Goal: Information Seeking & Learning: Get advice/opinions

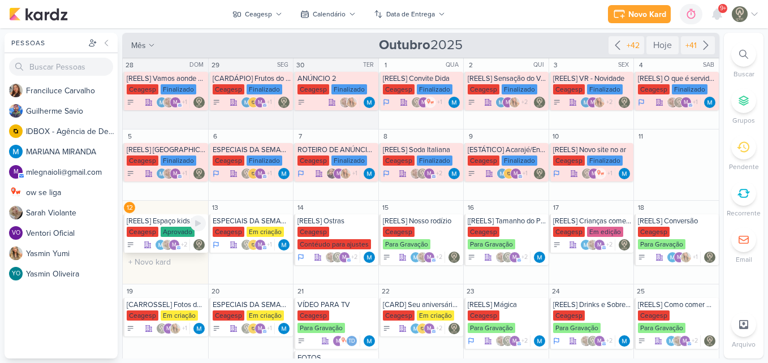
click at [174, 226] on div "[REELS] Espaço kids/Dia das crianças [GEOGRAPHIC_DATA] Aprovado m" at bounding box center [165, 233] width 85 height 38
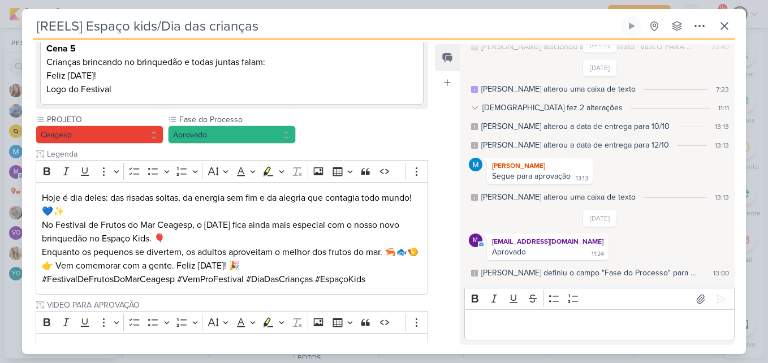
scroll to position [346, 0]
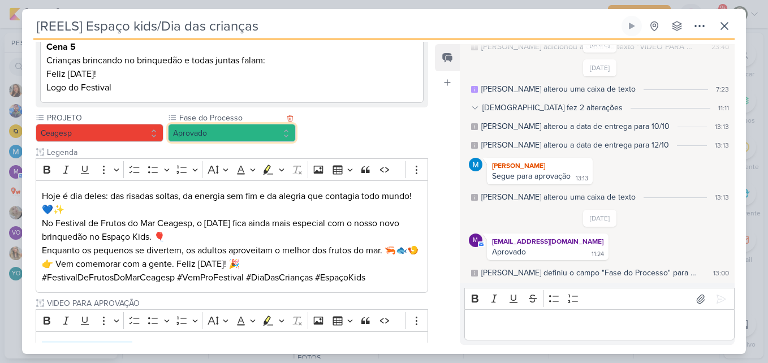
click at [273, 124] on button "Aprovado" at bounding box center [232, 133] width 128 height 18
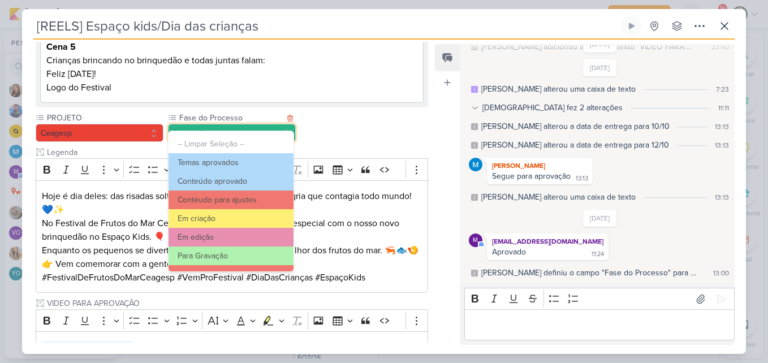
scroll to position [109, 0]
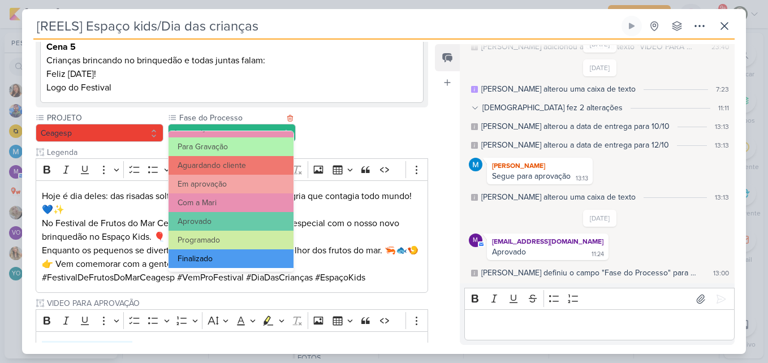
click at [254, 254] on button "Finalizado" at bounding box center [231, 259] width 125 height 19
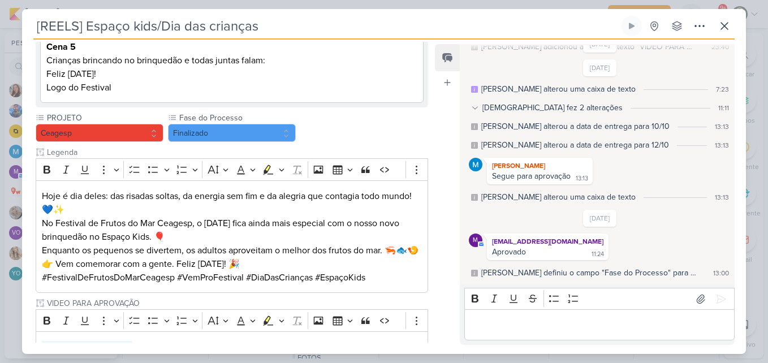
scroll to position [455, 0]
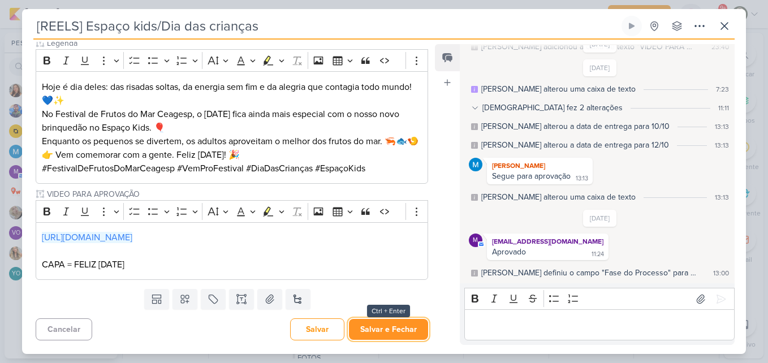
click at [385, 323] on button "Salvar e Fechar" at bounding box center [388, 329] width 79 height 21
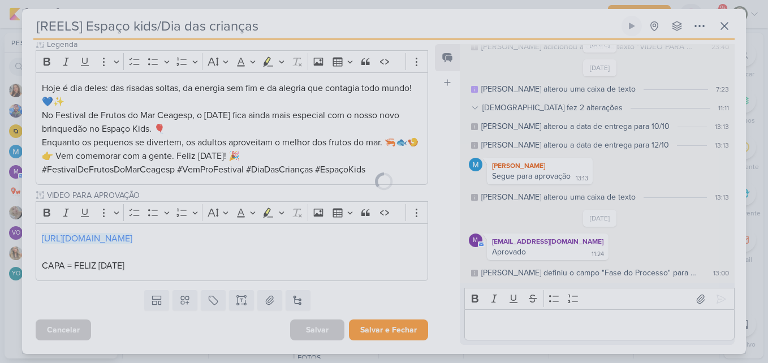
scroll to position [454, 0]
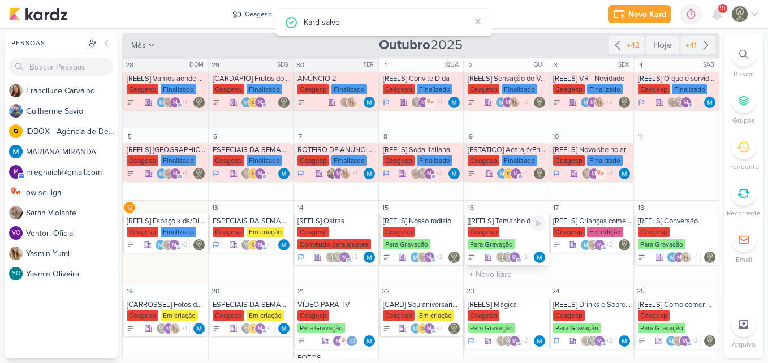
click at [494, 229] on div "Ceagesp" at bounding box center [484, 232] width 32 height 10
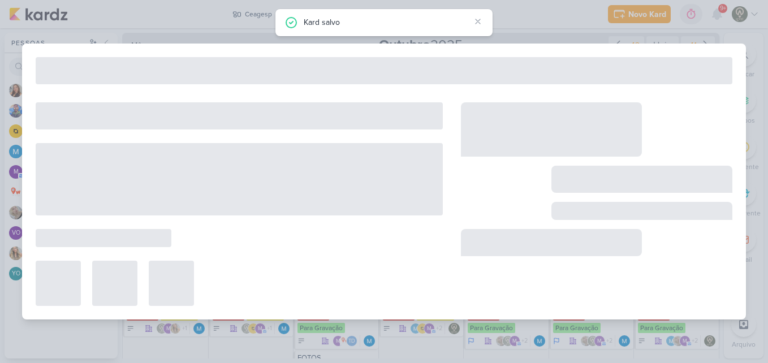
type input "[[REELS] Tamanho do Pirarucu"
type input "[DATE] 23:59"
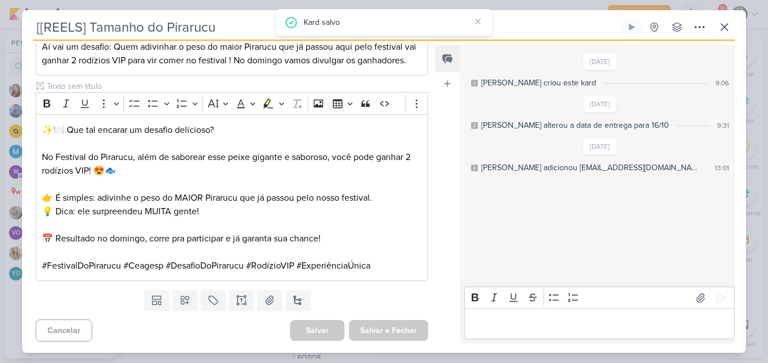
scroll to position [0, 0]
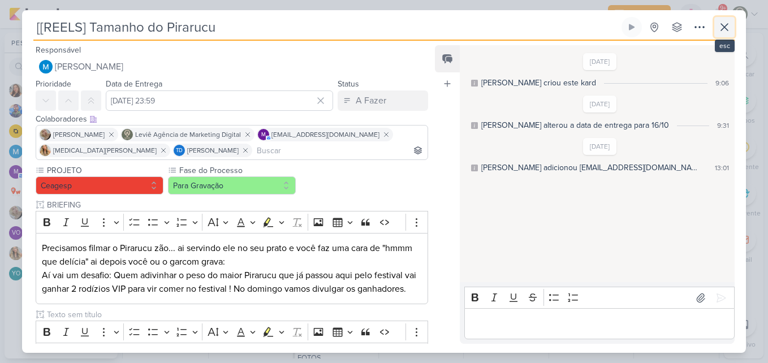
click at [734, 31] on button at bounding box center [725, 27] width 20 height 20
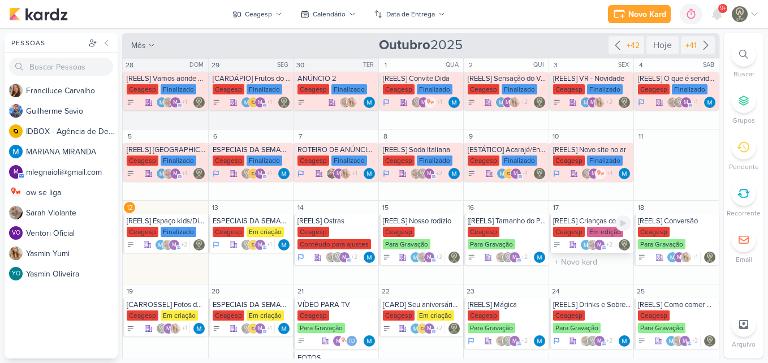
click at [582, 222] on div "[REELS] Crianças comendo caranguejo" at bounding box center [592, 221] width 79 height 9
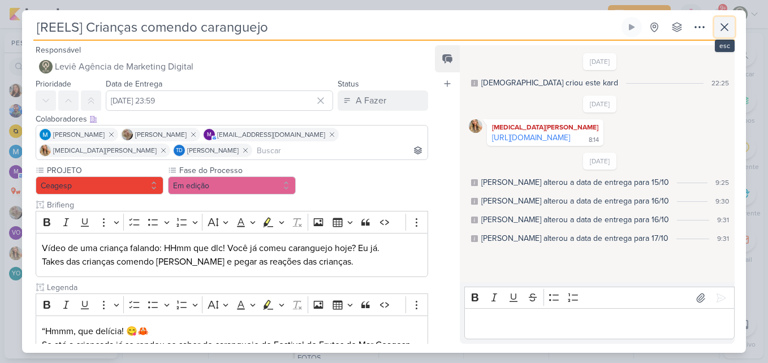
click at [723, 29] on icon at bounding box center [724, 27] width 7 height 7
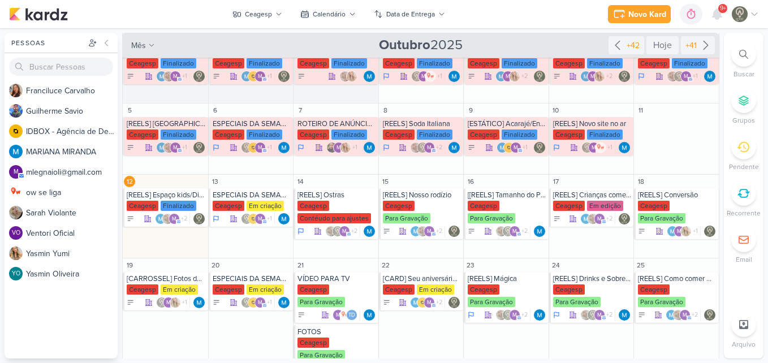
scroll to position [46, 0]
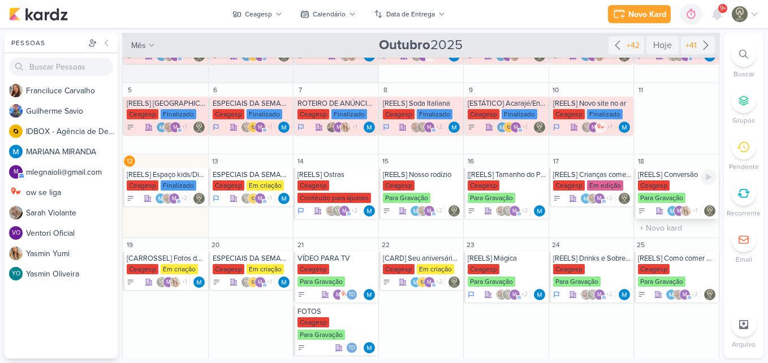
click at [654, 182] on div "Ceagesp" at bounding box center [654, 186] width 32 height 10
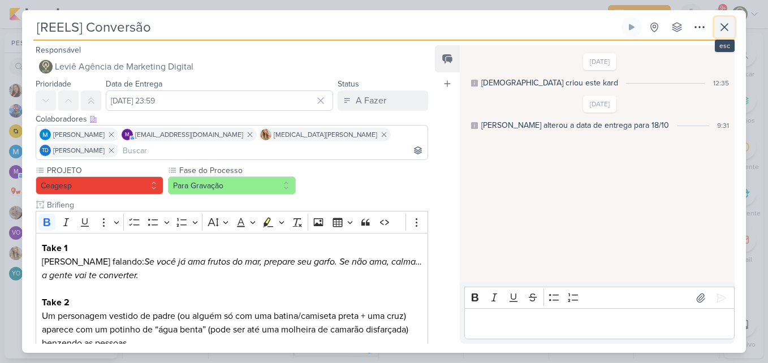
click at [718, 35] on button at bounding box center [725, 27] width 20 height 20
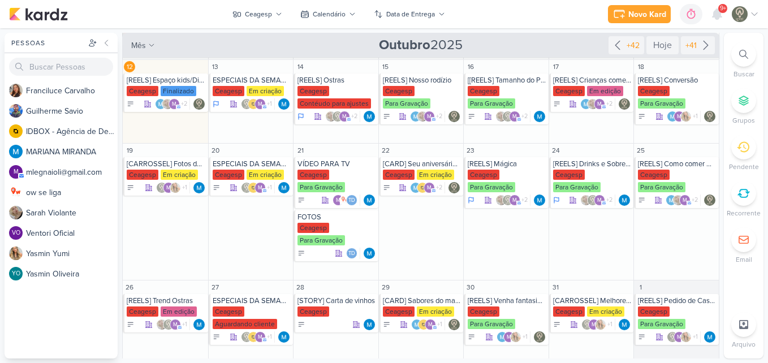
scroll to position [147, 0]
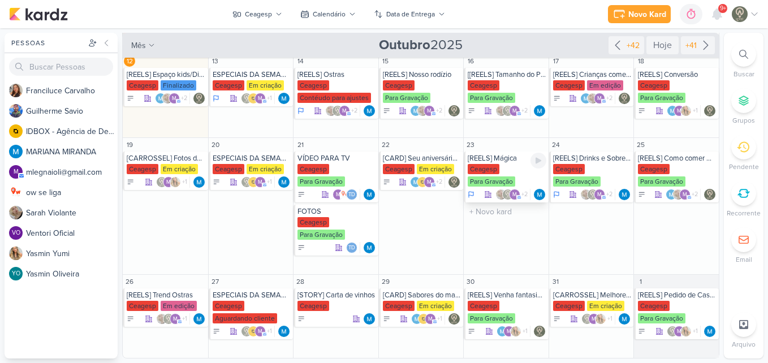
click at [500, 175] on div "Ceagesp Para Gravação" at bounding box center [507, 176] width 79 height 24
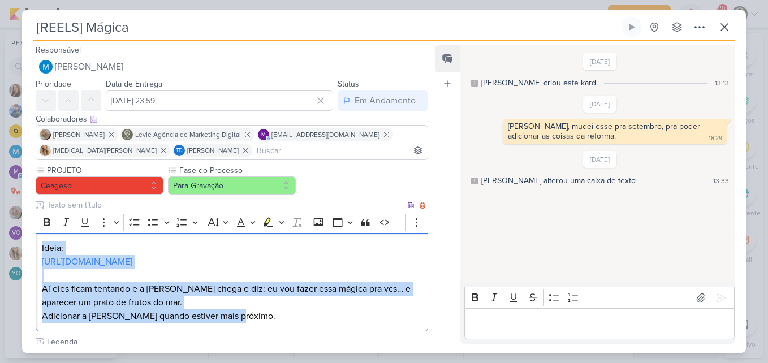
drag, startPoint x: 39, startPoint y: 247, endPoint x: 253, endPoint y: 320, distance: 226.0
click at [253, 320] on div "Ideia: [URL][DOMAIN_NAME] Aí eles ficam tentando e a [PERSON_NAME] chega e diz:…" at bounding box center [232, 282] width 393 height 99
copy div "Ideia: [URL][DOMAIN_NAME] Aí eles ficam tentando e a [PERSON_NAME] chega e diz:…"
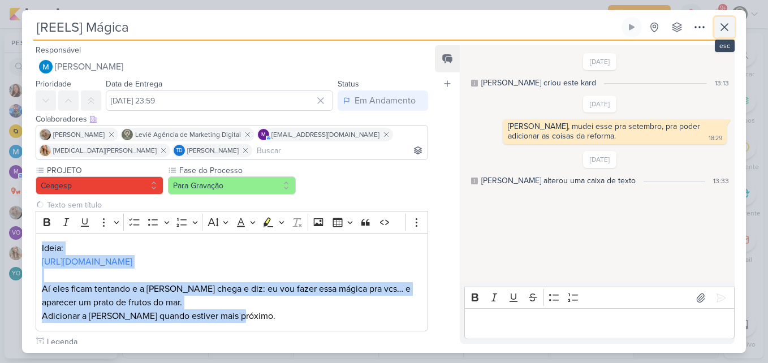
click at [720, 33] on icon at bounding box center [725, 27] width 14 height 14
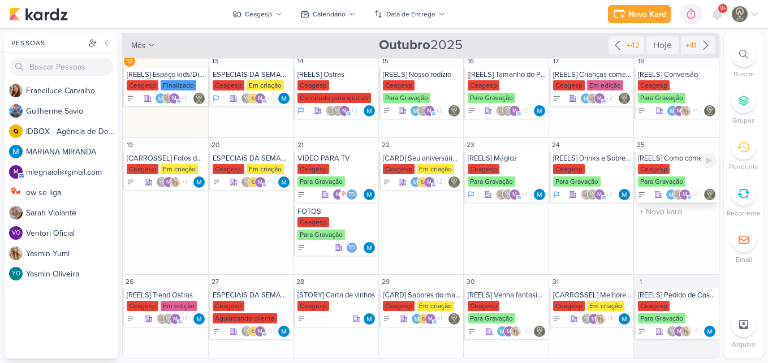
click at [669, 163] on div "[REELS] Como comer Caranguejo [GEOGRAPHIC_DATA] Para Gravação m" at bounding box center [676, 177] width 85 height 51
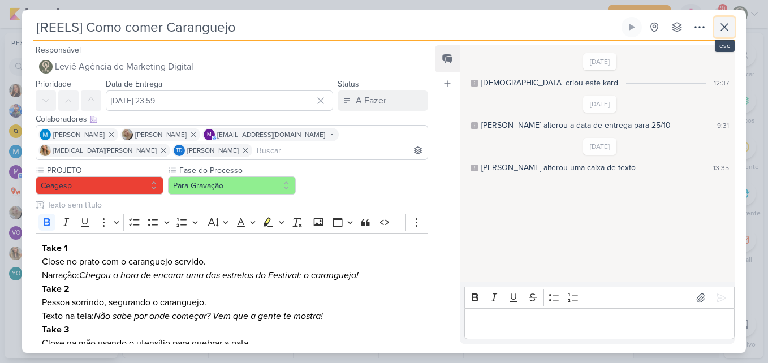
click at [723, 36] on button at bounding box center [725, 27] width 20 height 20
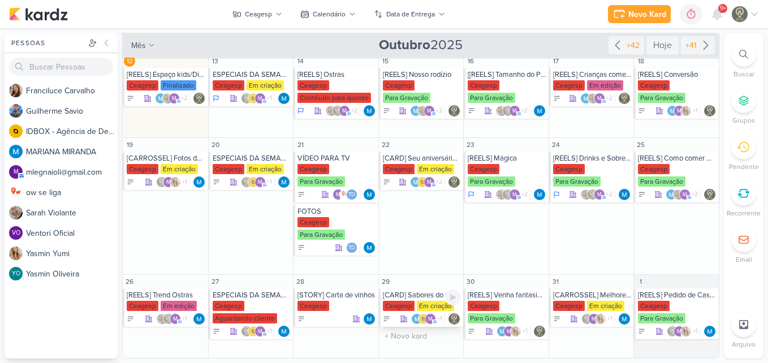
click at [401, 297] on div "[CARD] Sabores do mar na sua casa! Peça seu delivery no Festival de Frutos do M…" at bounding box center [422, 295] width 79 height 9
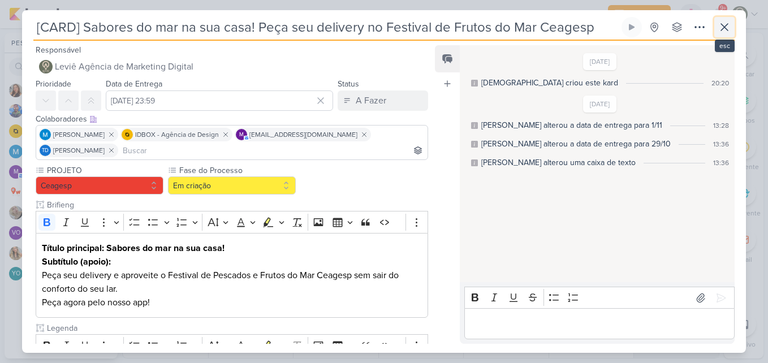
click at [723, 36] on button at bounding box center [725, 27] width 20 height 20
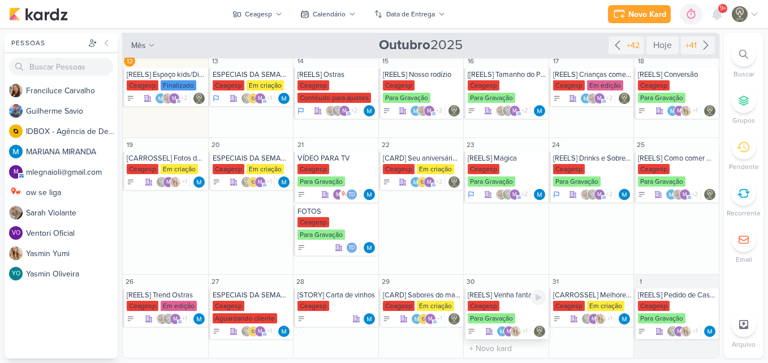
click at [512, 297] on div "[REELS] Venha fantasiado e ganhe um drink especial" at bounding box center [507, 295] width 79 height 9
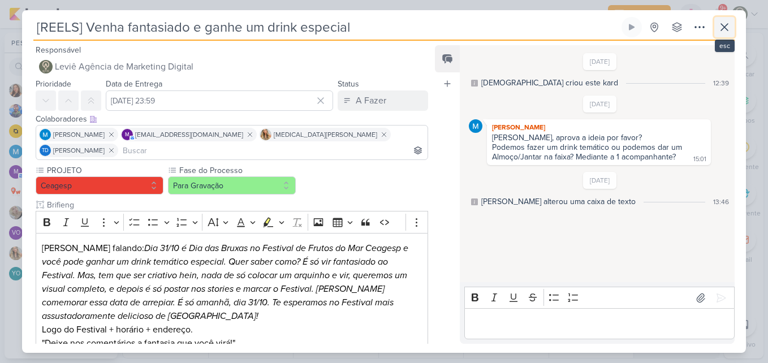
click at [723, 32] on icon at bounding box center [725, 27] width 14 height 14
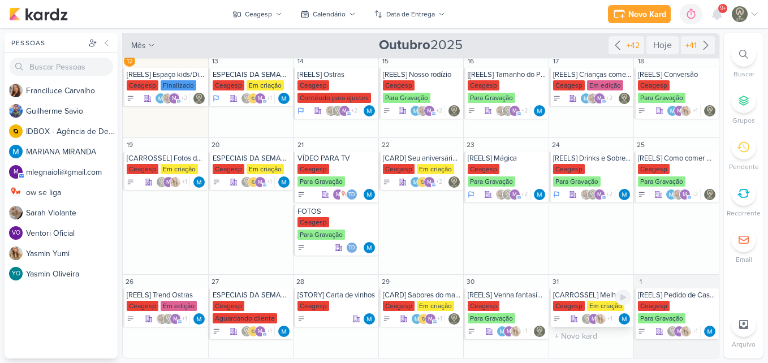
click at [603, 298] on div "[CARROSSEL] Melhores momentos [DATE]" at bounding box center [592, 295] width 79 height 9
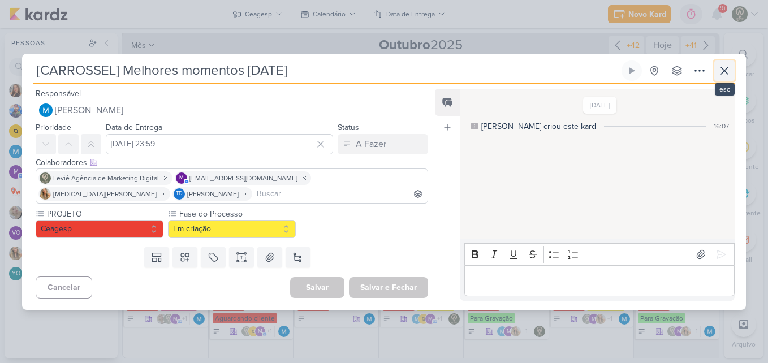
click at [715, 76] on button at bounding box center [725, 71] width 20 height 20
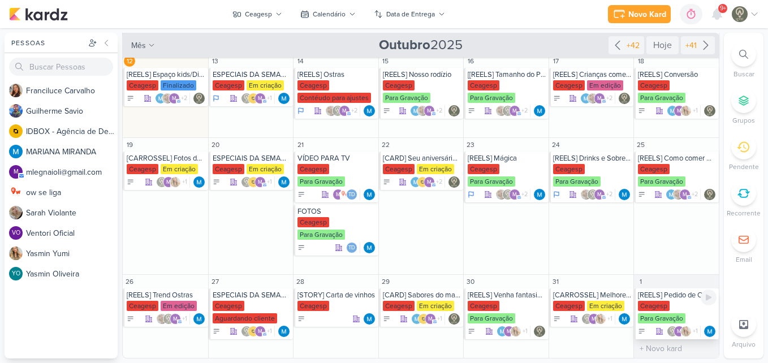
click at [663, 307] on div "Ceagesp" at bounding box center [654, 306] width 32 height 10
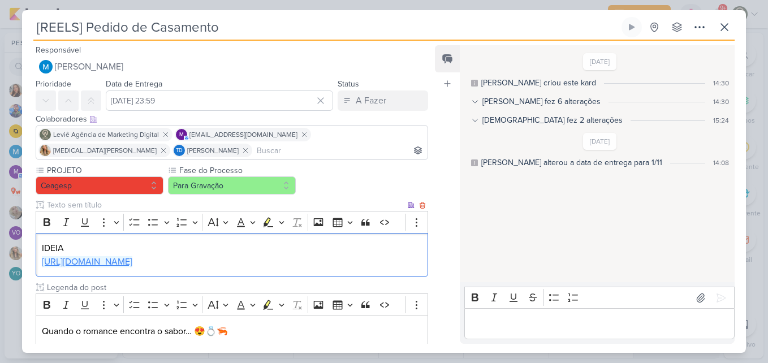
click at [132, 267] on link "[URL][DOMAIN_NAME]" at bounding box center [87, 261] width 91 height 11
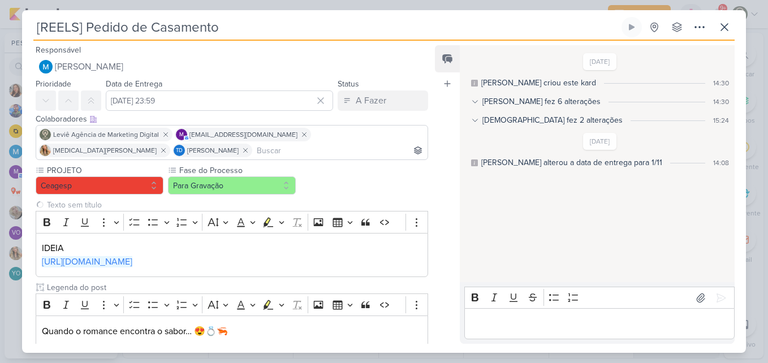
click at [438, 147] on div "Feed Atrelar email Solte o email para atrelar ao kard" at bounding box center [447, 194] width 25 height 299
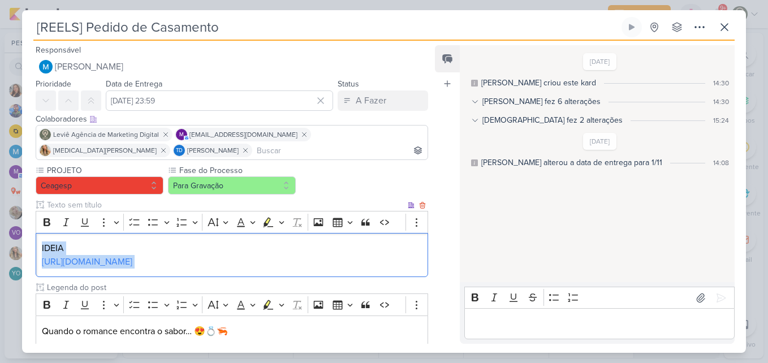
drag, startPoint x: 42, startPoint y: 247, endPoint x: 402, endPoint y: 263, distance: 360.2
click at [402, 263] on div "IDEIA [URL][DOMAIN_NAME]" at bounding box center [232, 255] width 393 height 45
copy div "IDEIA [URL][DOMAIN_NAME]"
click at [728, 33] on icon at bounding box center [725, 27] width 14 height 14
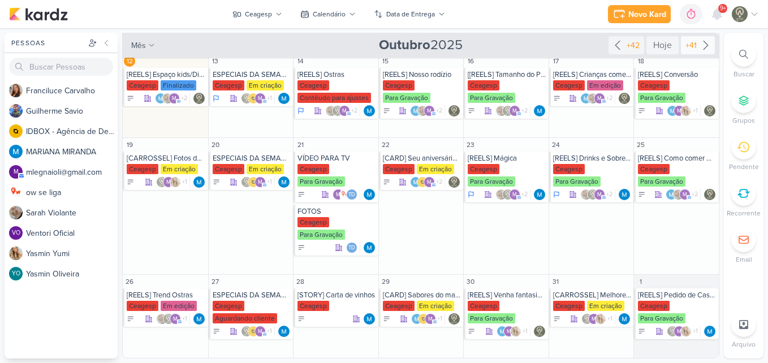
click at [687, 51] on div "+41" at bounding box center [698, 45] width 34 height 18
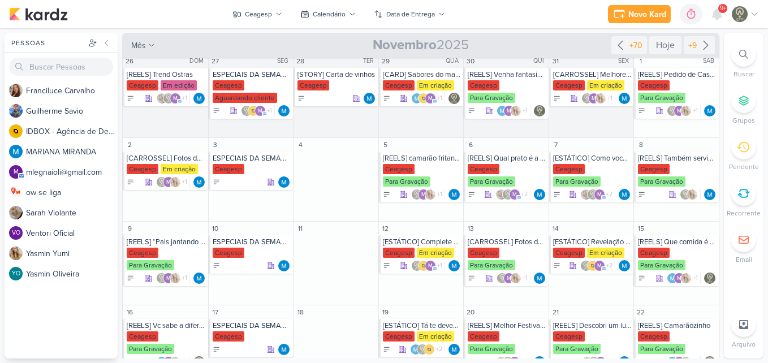
scroll to position [5, 0]
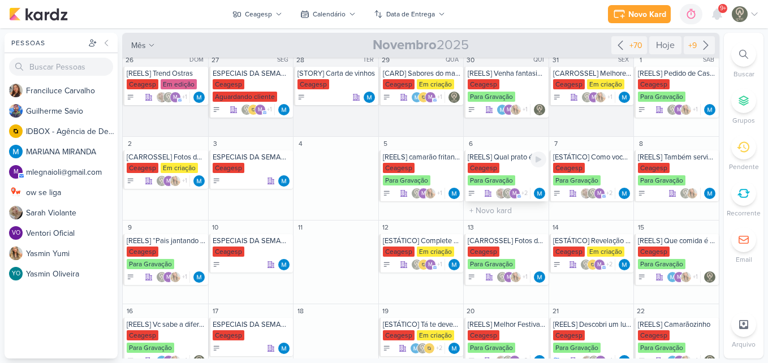
click at [517, 159] on div "[REELS] Qual prato é a sua cara?" at bounding box center [507, 157] width 79 height 9
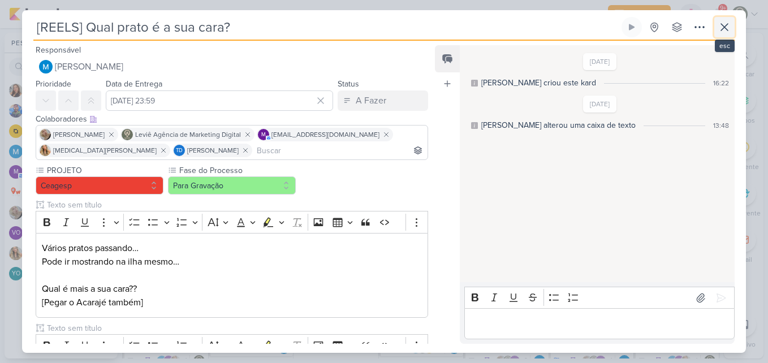
click at [723, 25] on icon at bounding box center [724, 27] width 7 height 7
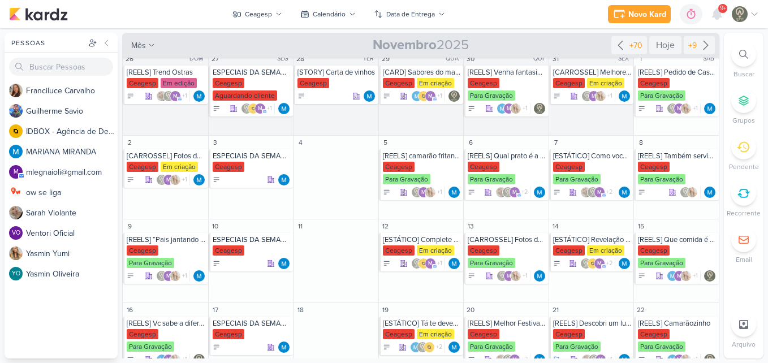
scroll to position [10, 0]
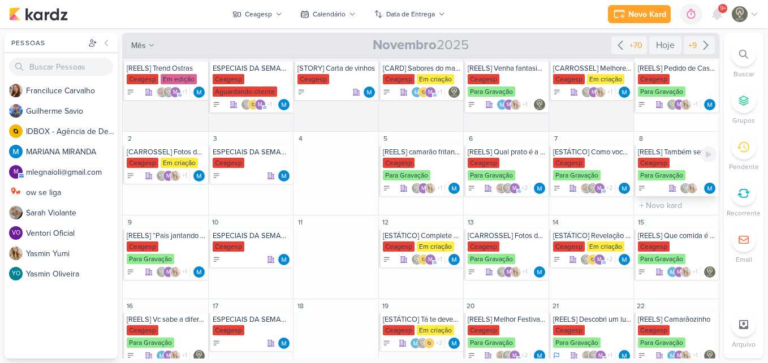
click at [685, 152] on div "[REELS] Também servimos drinks" at bounding box center [677, 152] width 79 height 9
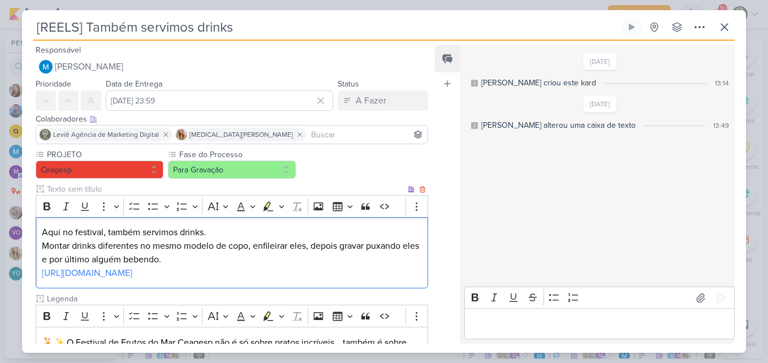
click at [246, 239] on p "Aqui no festival, também servimos drinks. [PERSON_NAME] drinks diferentes no me…" at bounding box center [232, 246] width 380 height 41
drag, startPoint x: 41, startPoint y: 230, endPoint x: 350, endPoint y: 270, distance: 311.6
click at [350, 270] on div "Aqui no festival, também servimos drinks. [PERSON_NAME] drinks diferentes no me…" at bounding box center [232, 253] width 393 height 72
copy div "Aqui no festival, também servimos drinks. [PERSON_NAME] drinks diferentes no me…"
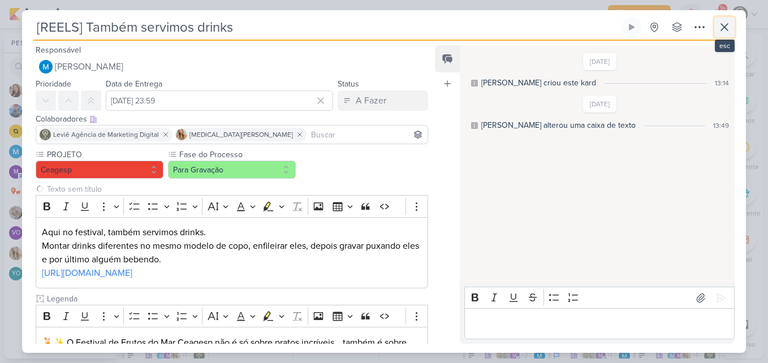
click at [719, 32] on icon at bounding box center [725, 27] width 14 height 14
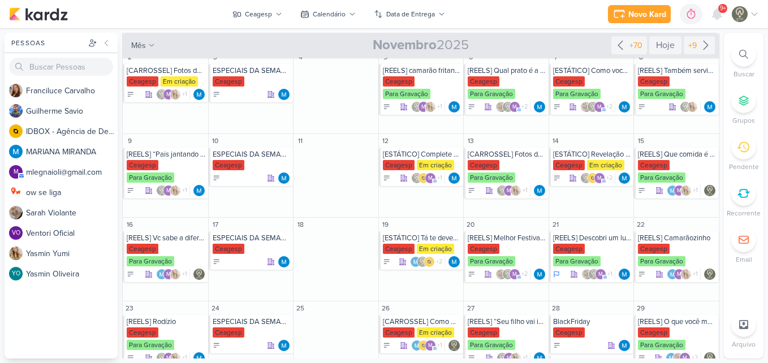
scroll to position [95, 0]
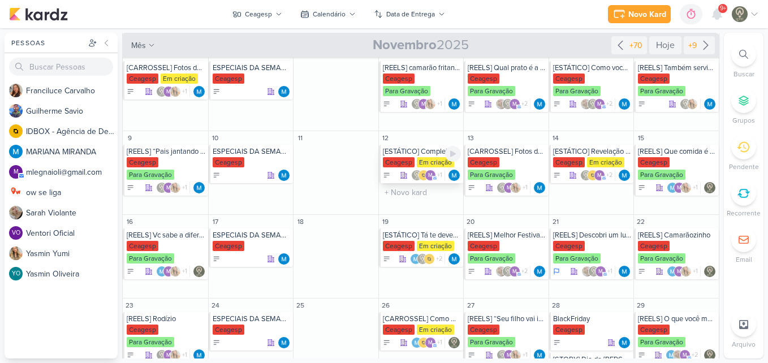
click at [419, 155] on div "[ESTÁTICO] Complete a frase: Quem ama camarão." at bounding box center [422, 151] width 79 height 9
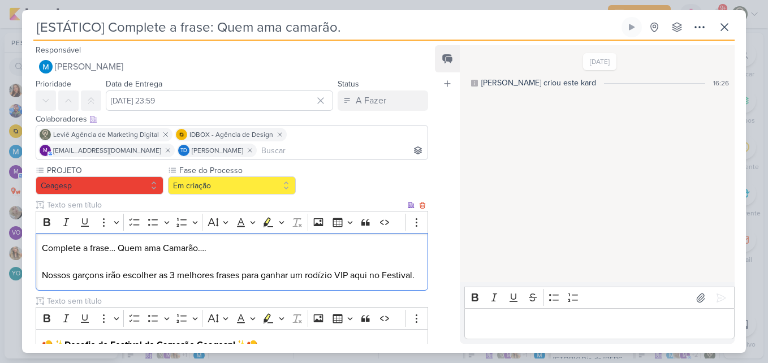
click at [253, 259] on p "Editor editing area: main" at bounding box center [232, 262] width 380 height 14
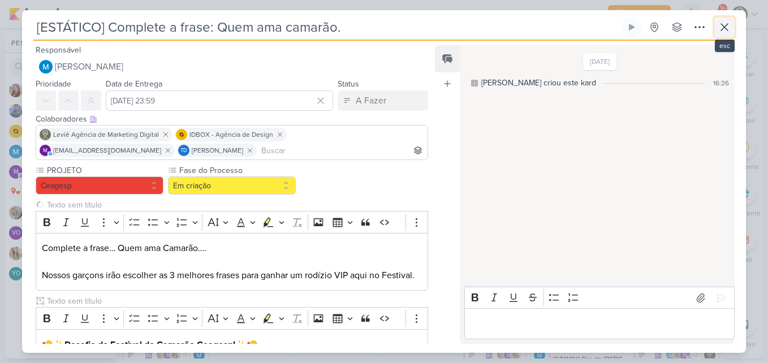
click at [724, 27] on icon at bounding box center [724, 27] width 7 height 7
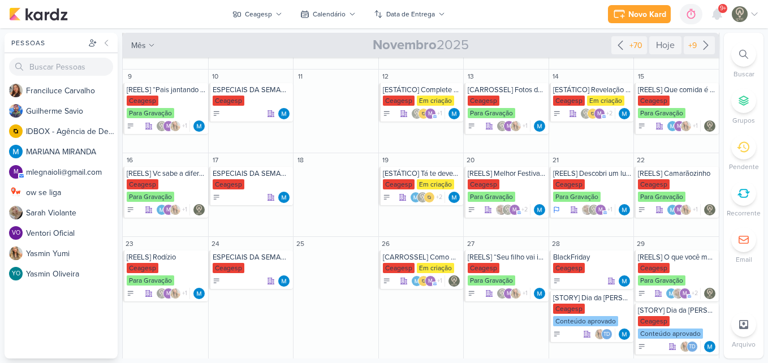
scroll to position [179, 0]
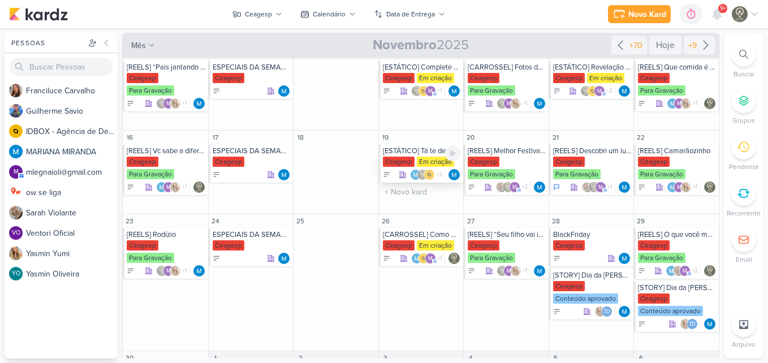
click at [416, 152] on div "[ESTÁTICO] Tá te devendo" at bounding box center [422, 151] width 79 height 9
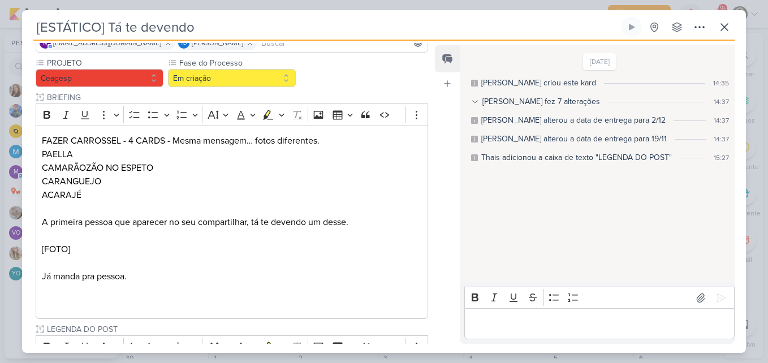
scroll to position [109, 0]
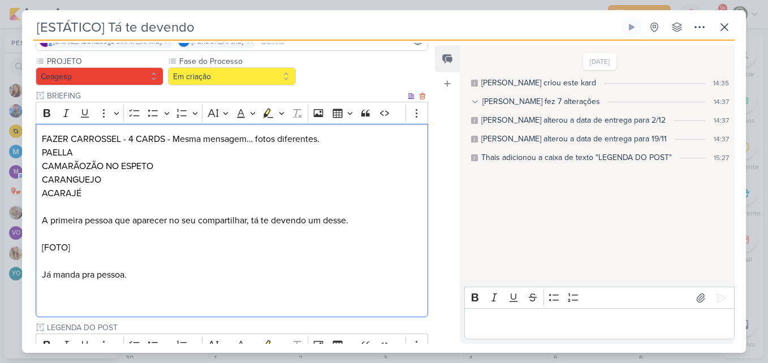
click at [334, 190] on p "ACARAJÉ" at bounding box center [232, 194] width 380 height 14
click at [151, 153] on p "PAELLA" at bounding box center [232, 153] width 380 height 14
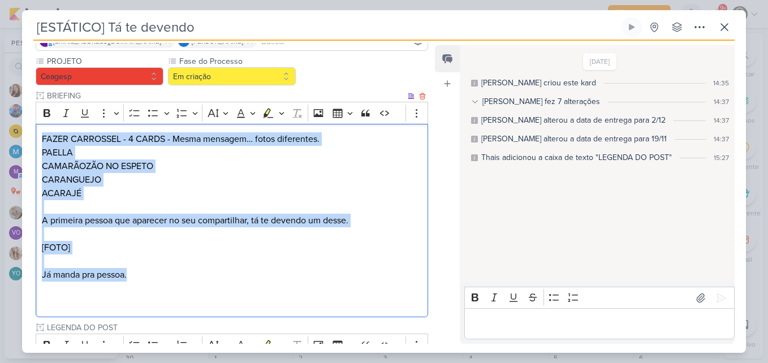
drag, startPoint x: 40, startPoint y: 138, endPoint x: 163, endPoint y: 281, distance: 188.2
click at [163, 281] on div "FAZER CARROSSEL - 4 CARDS - Mesma mensagem… fotos diferentes. [PERSON_NAME] NO …" at bounding box center [232, 221] width 393 height 194
copy div "FAZER CARROSSEL - 4 CARDS - Mesma mensagem… fotos diferentes. [PERSON_NAME] NO …"
